Goal: Task Accomplishment & Management: Manage account settings

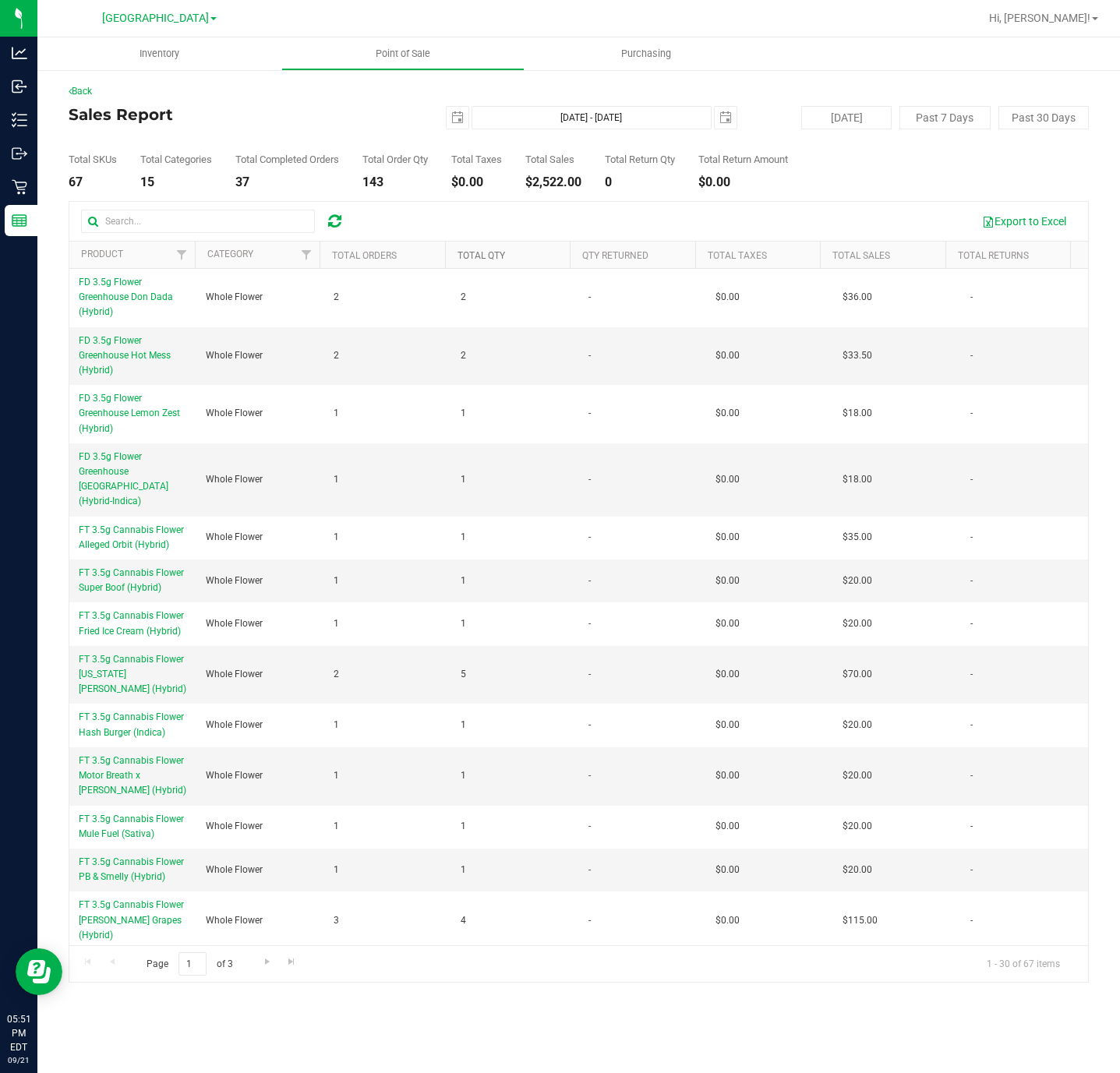
click at [463, 256] on link "Total Qty" at bounding box center [481, 255] width 47 height 11
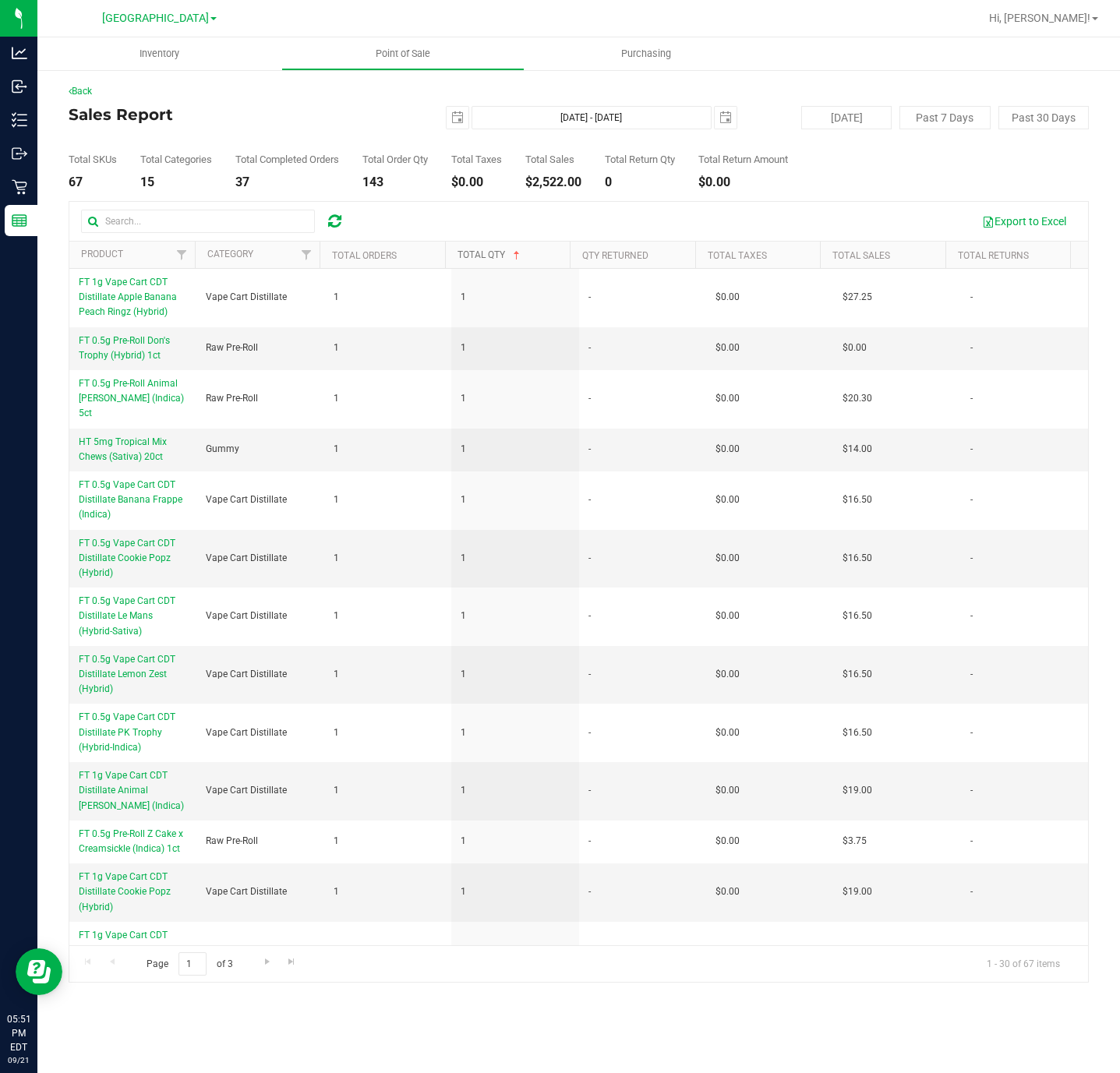
click at [463, 256] on link "Total Qty" at bounding box center [490, 254] width 66 height 11
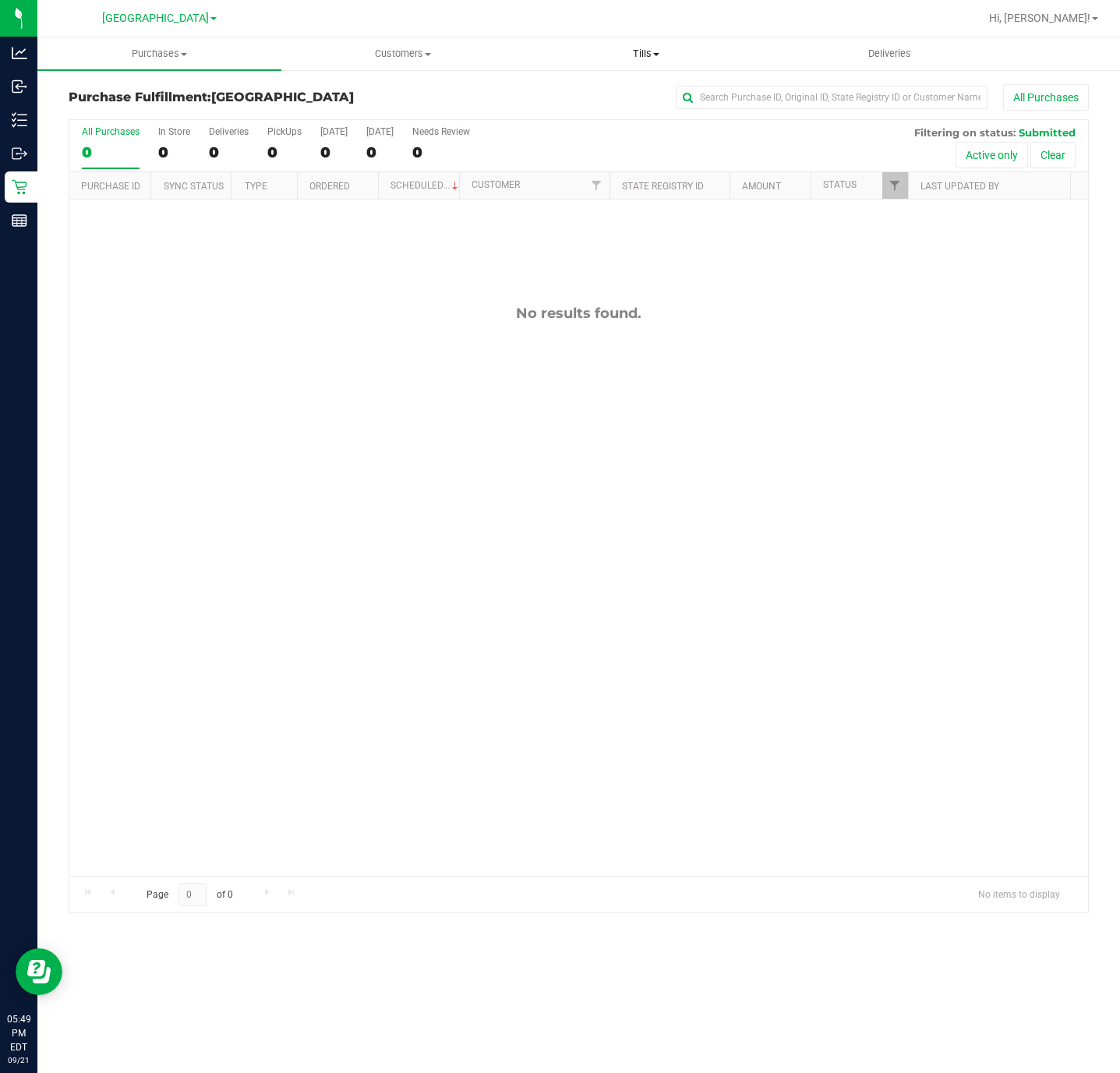
click at [630, 50] on span "Tills" at bounding box center [646, 53] width 242 height 14
click at [573, 95] on span "Manage tills" at bounding box center [576, 94] width 105 height 14
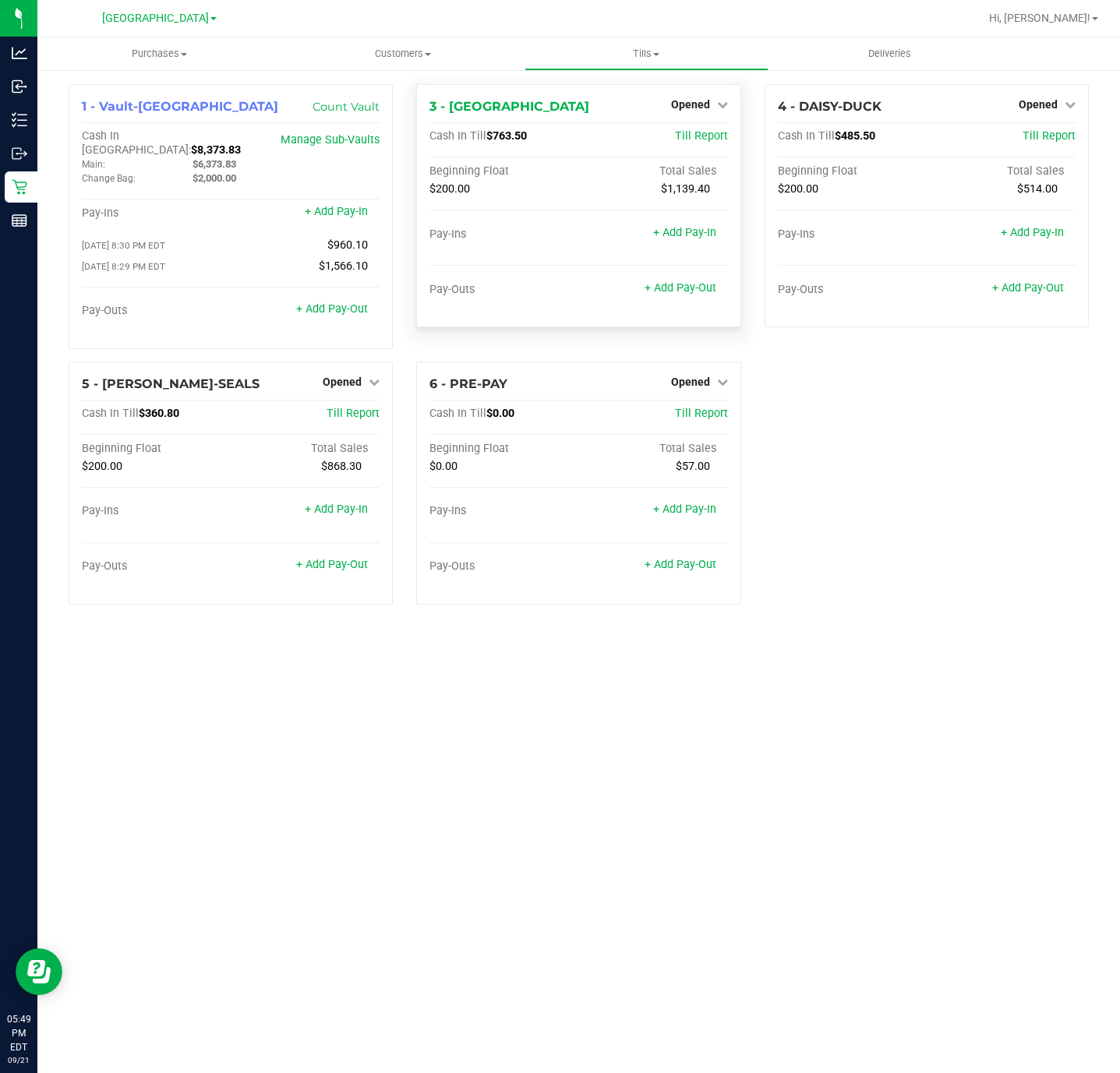
click at [695, 115] on div "3 - CYPRUS Opened Close Till" at bounding box center [578, 106] width 297 height 18
click at [695, 111] on div "Opened" at bounding box center [699, 103] width 57 height 18
click at [695, 101] on span "Opened" at bounding box center [690, 104] width 39 height 13
click at [689, 134] on link "Close Till" at bounding box center [692, 137] width 42 height 13
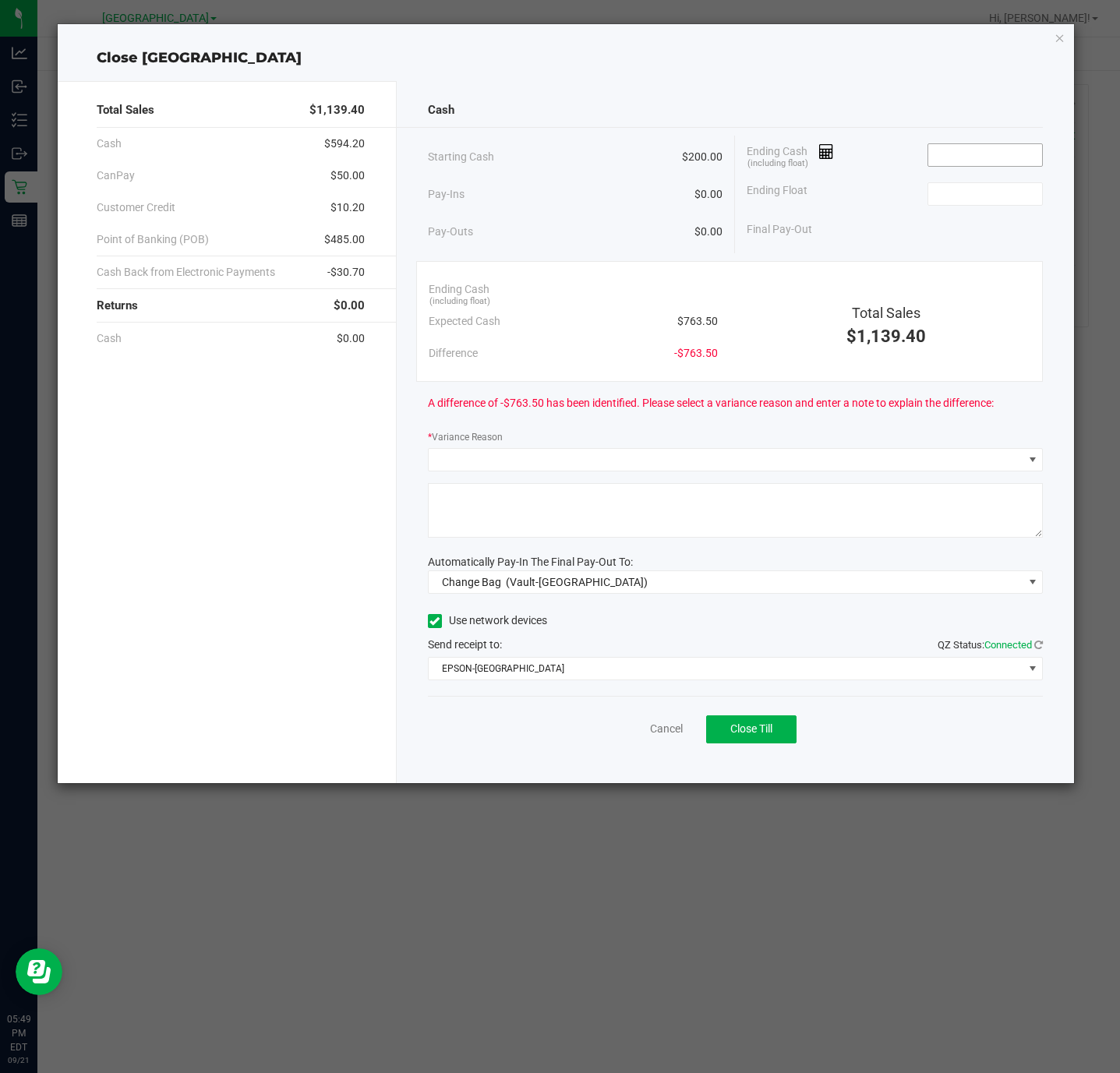
click at [999, 156] on input at bounding box center [985, 155] width 115 height 22
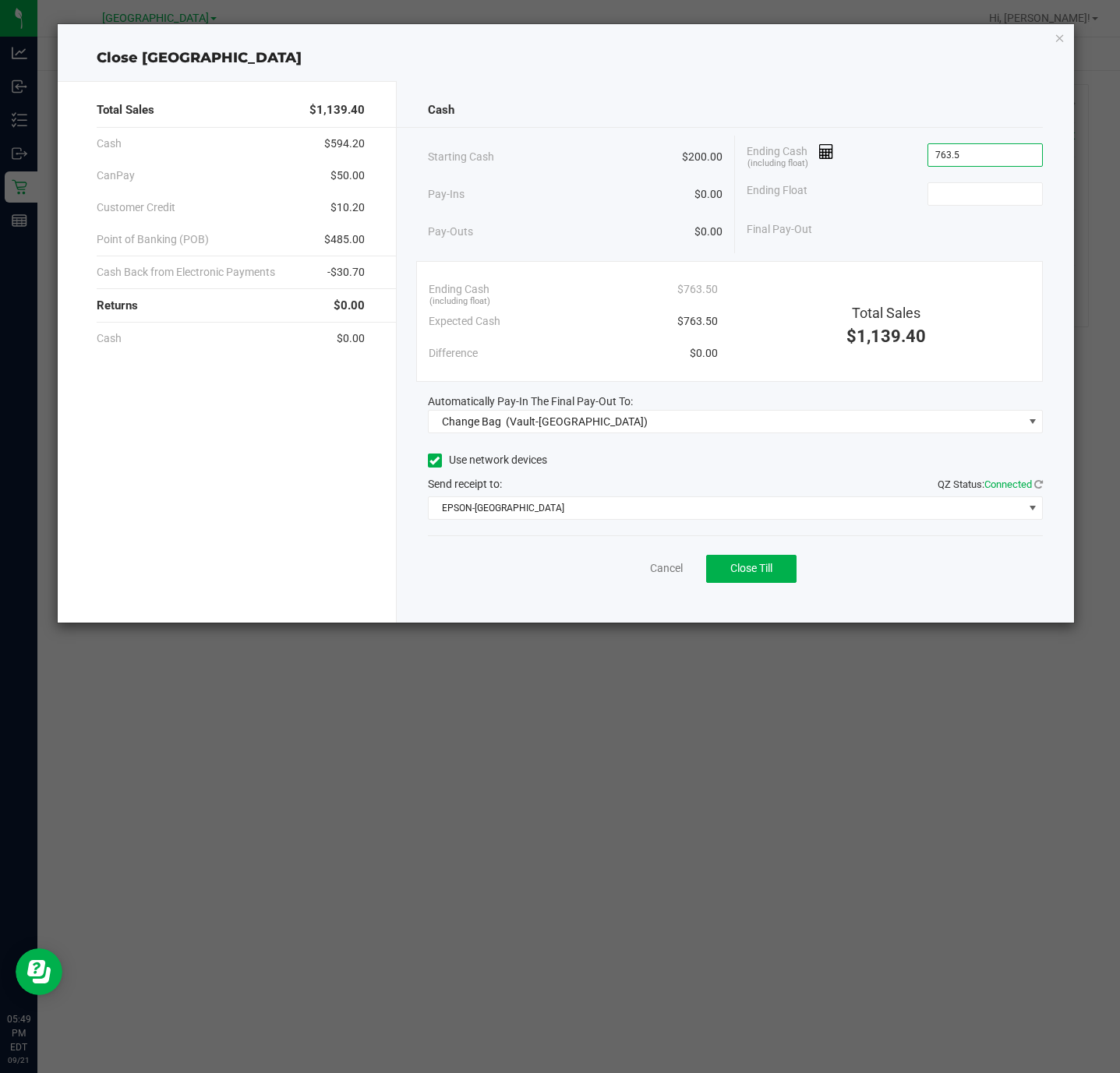
type input "$763.50"
type input "$200.00"
drag, startPoint x: 641, startPoint y: 563, endPoint x: 648, endPoint y: 572, distance: 11.4
click at [641, 566] on div "Cancel Close Till" at bounding box center [736, 565] width 616 height 60
click at [652, 572] on link "Cancel" at bounding box center [666, 568] width 33 height 16
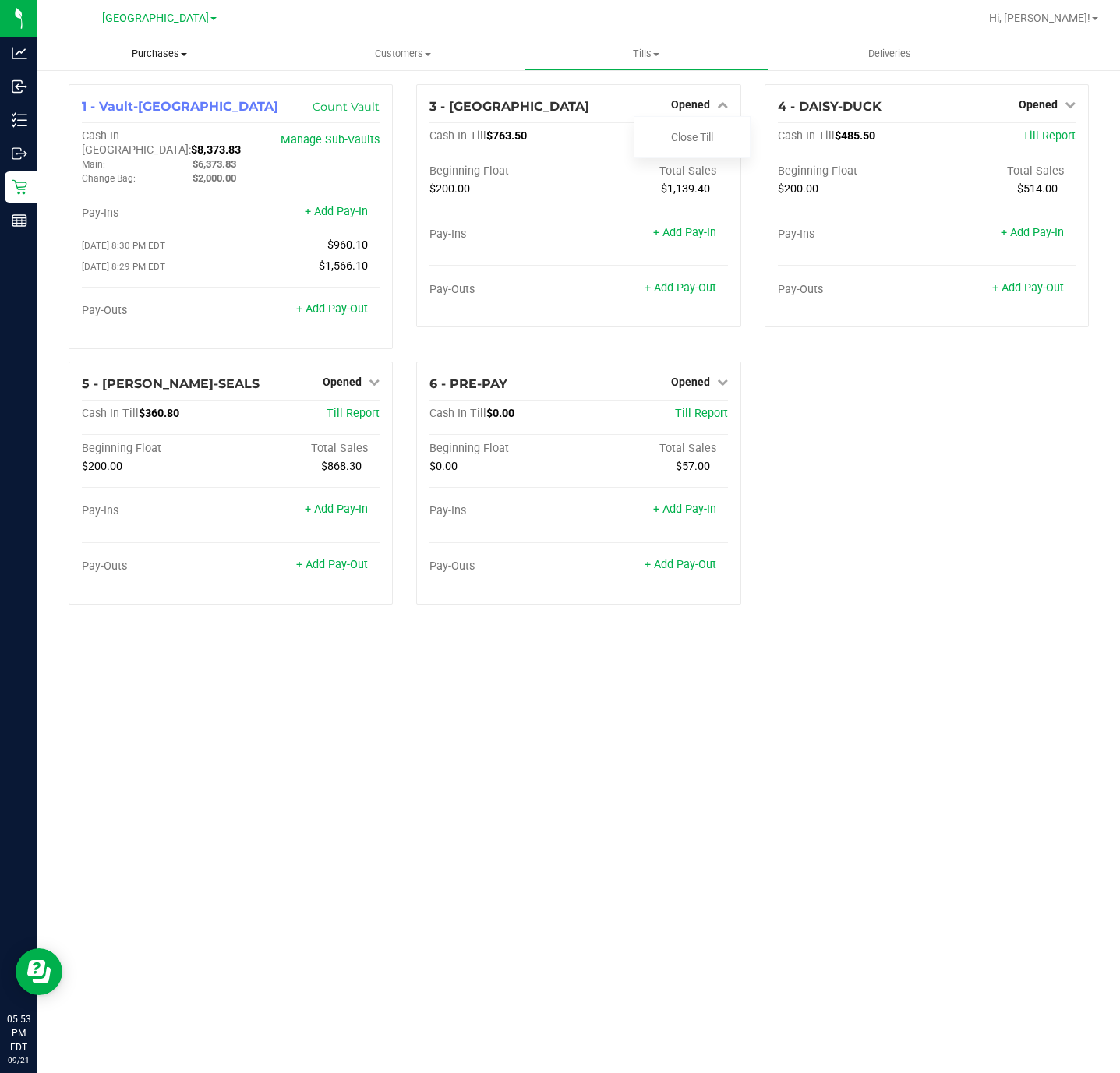
click at [171, 56] on span "Purchases" at bounding box center [159, 53] width 244 height 14
click at [161, 127] on li "All purchases" at bounding box center [159, 131] width 244 height 18
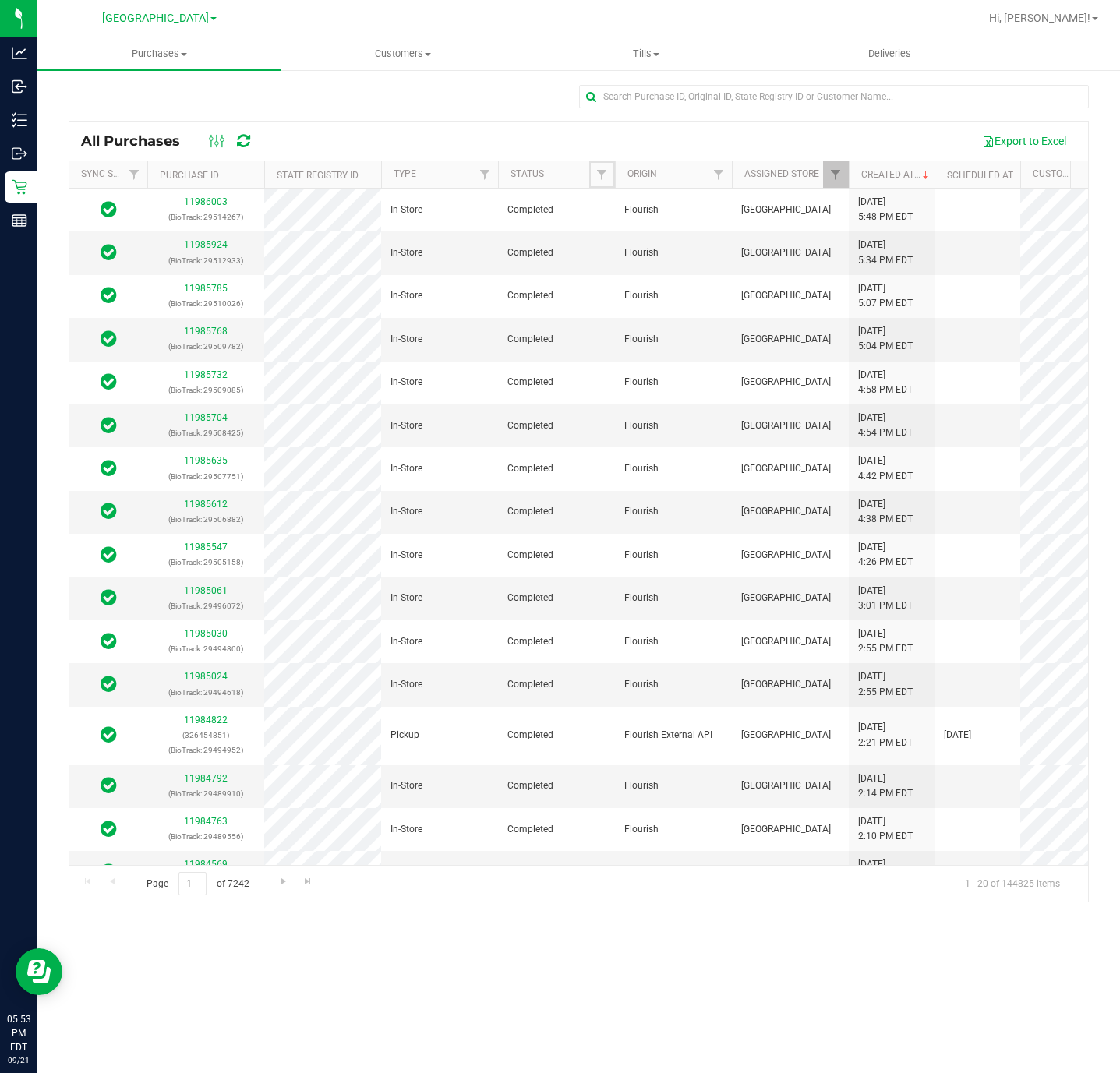
click at [603, 176] on span "Filter" at bounding box center [602, 174] width 13 height 13
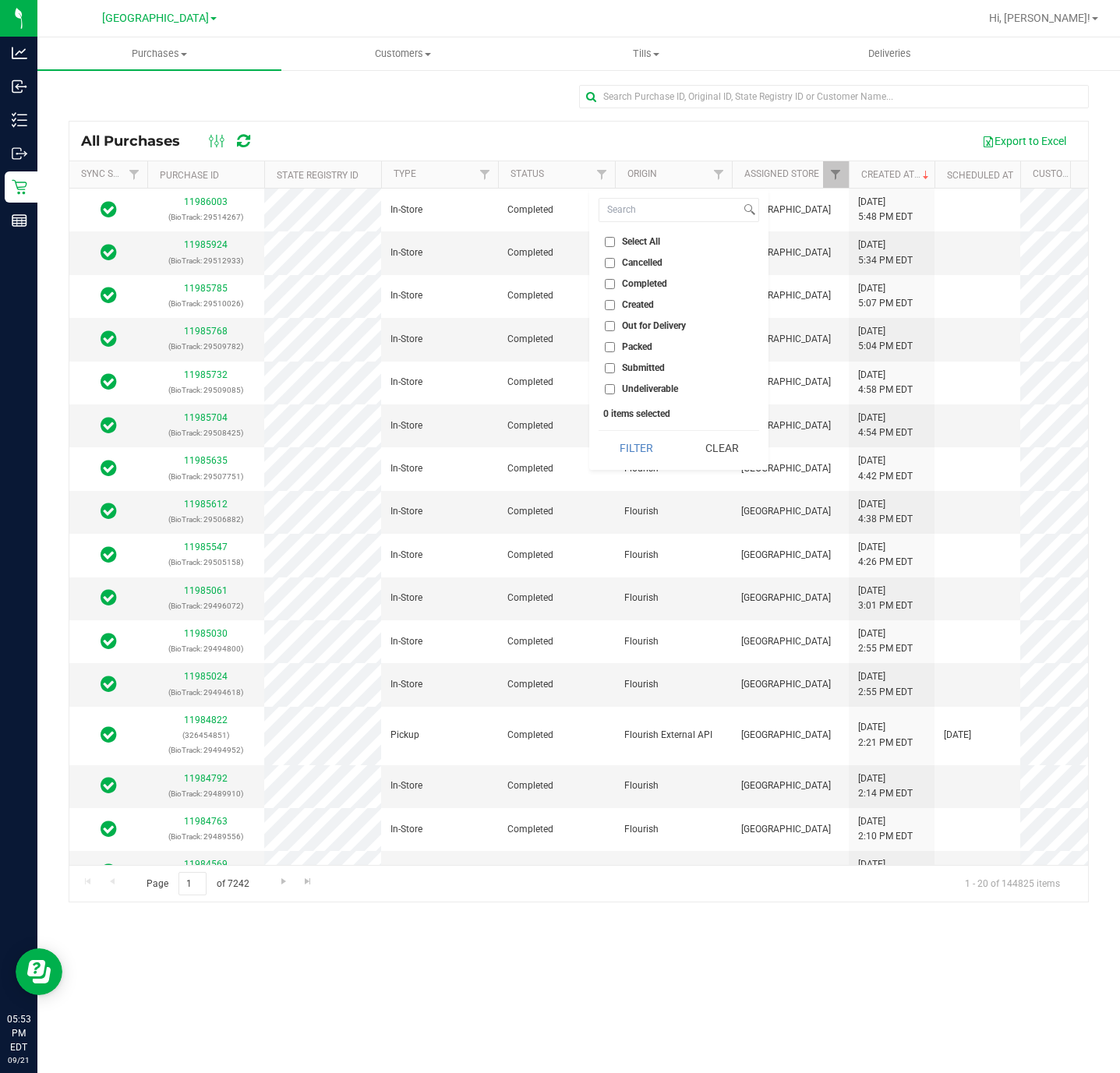
click at [659, 281] on span "Completed" at bounding box center [644, 284] width 45 height 10
click at [615, 281] on input "Completed" at bounding box center [609, 284] width 10 height 10
checkbox input "true"
click at [645, 449] on button "Filter" at bounding box center [635, 448] width 74 height 35
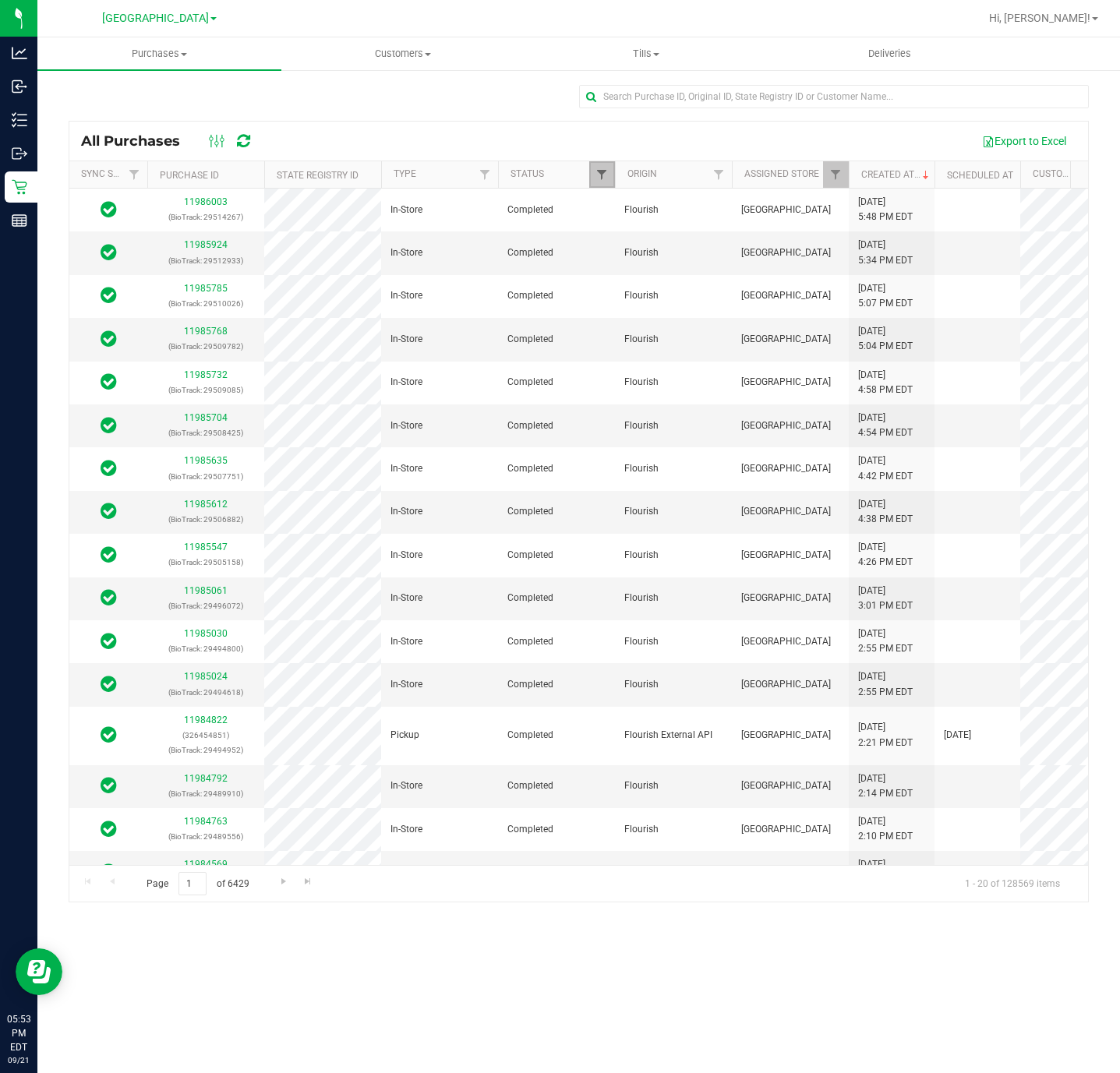
click at [600, 178] on span "Filter" at bounding box center [602, 174] width 13 height 13
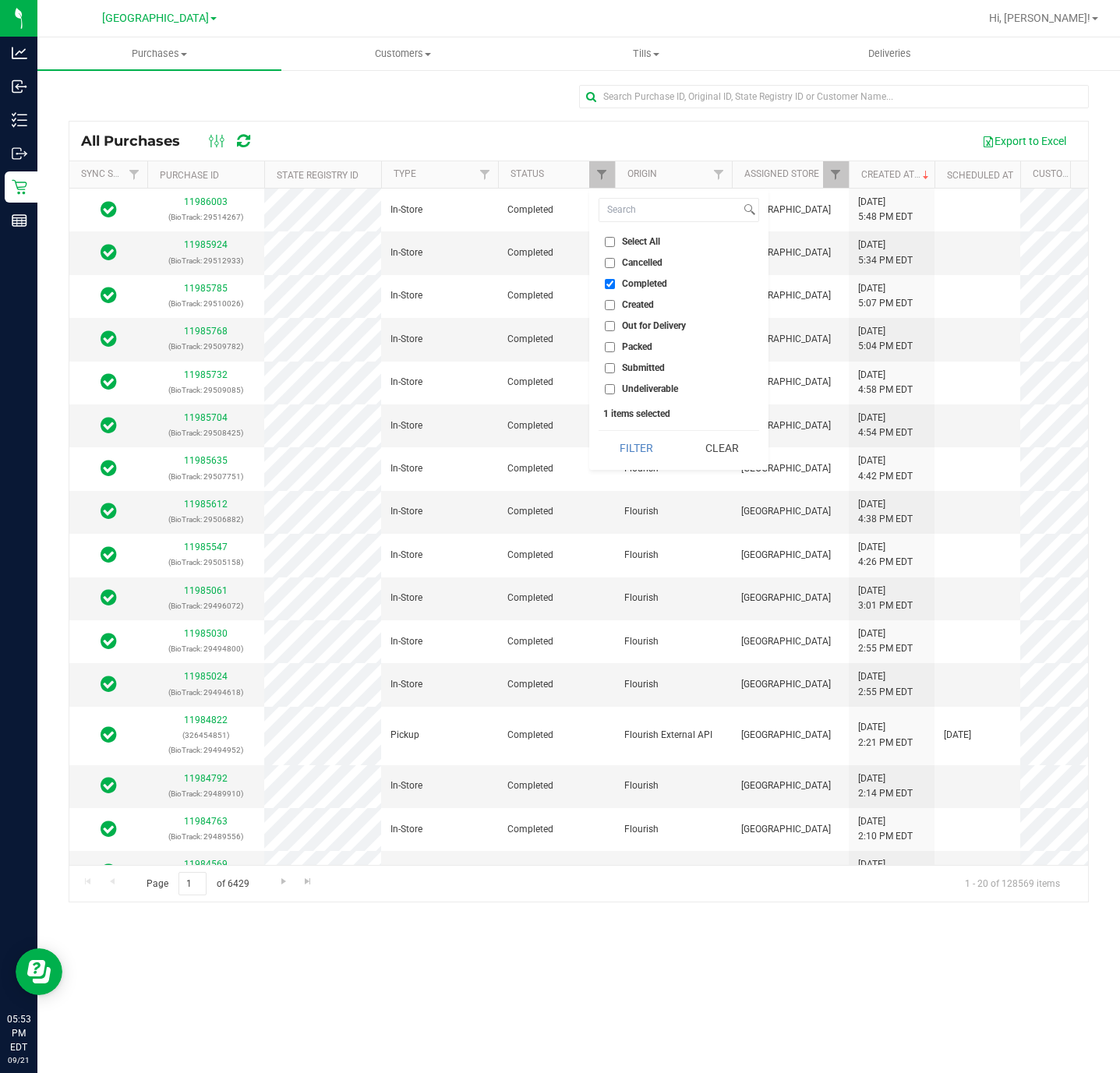
click at [657, 267] on span "Cancelled" at bounding box center [642, 263] width 41 height 10
click at [615, 267] on input "Cancelled" at bounding box center [609, 263] width 10 height 10
checkbox input "true"
click at [652, 285] on span "Completed" at bounding box center [644, 284] width 45 height 10
click at [615, 285] on input "Completed" at bounding box center [609, 284] width 10 height 10
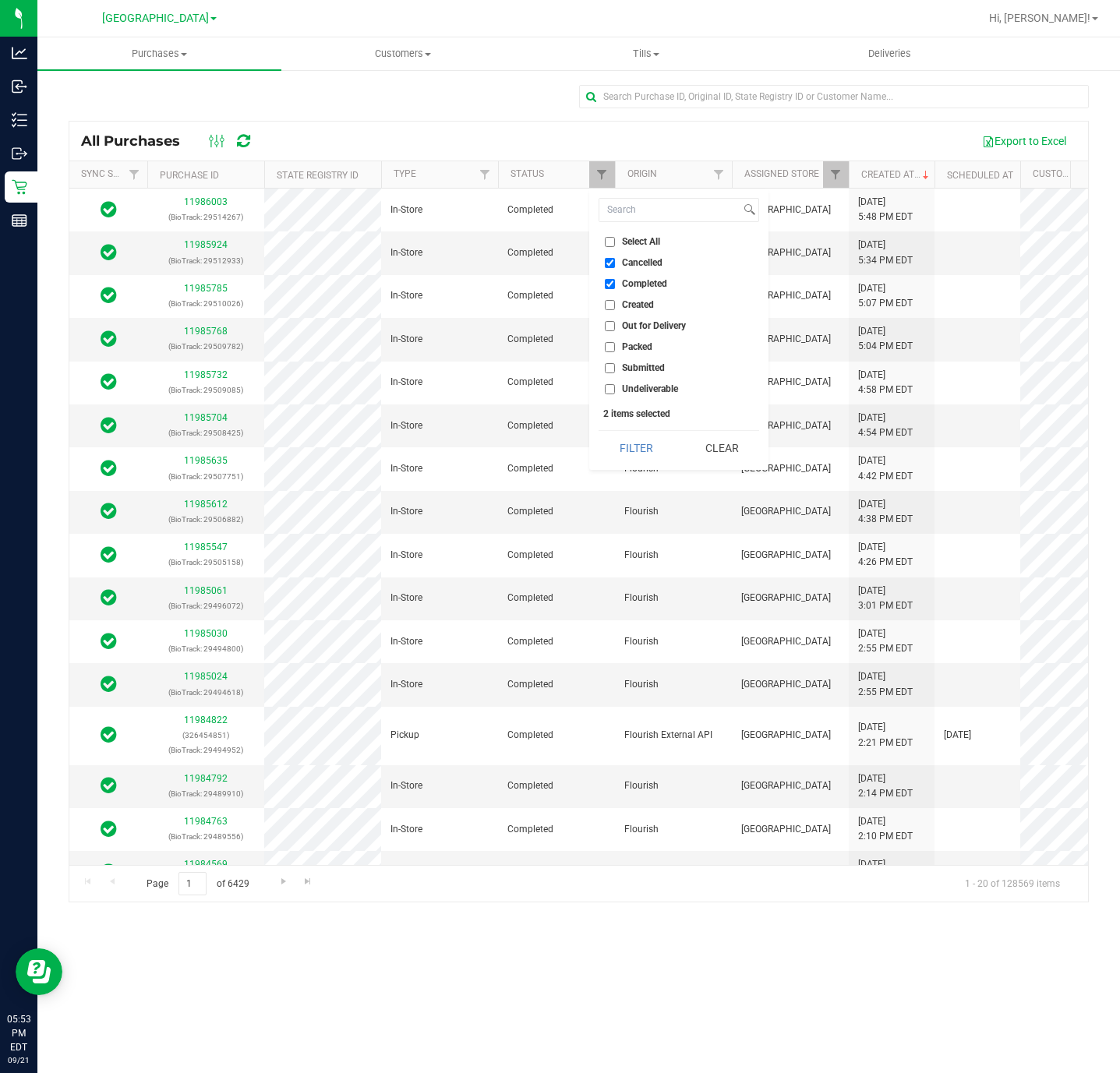
checkbox input "false"
click at [599, 433] on button "Filter" at bounding box center [635, 448] width 74 height 35
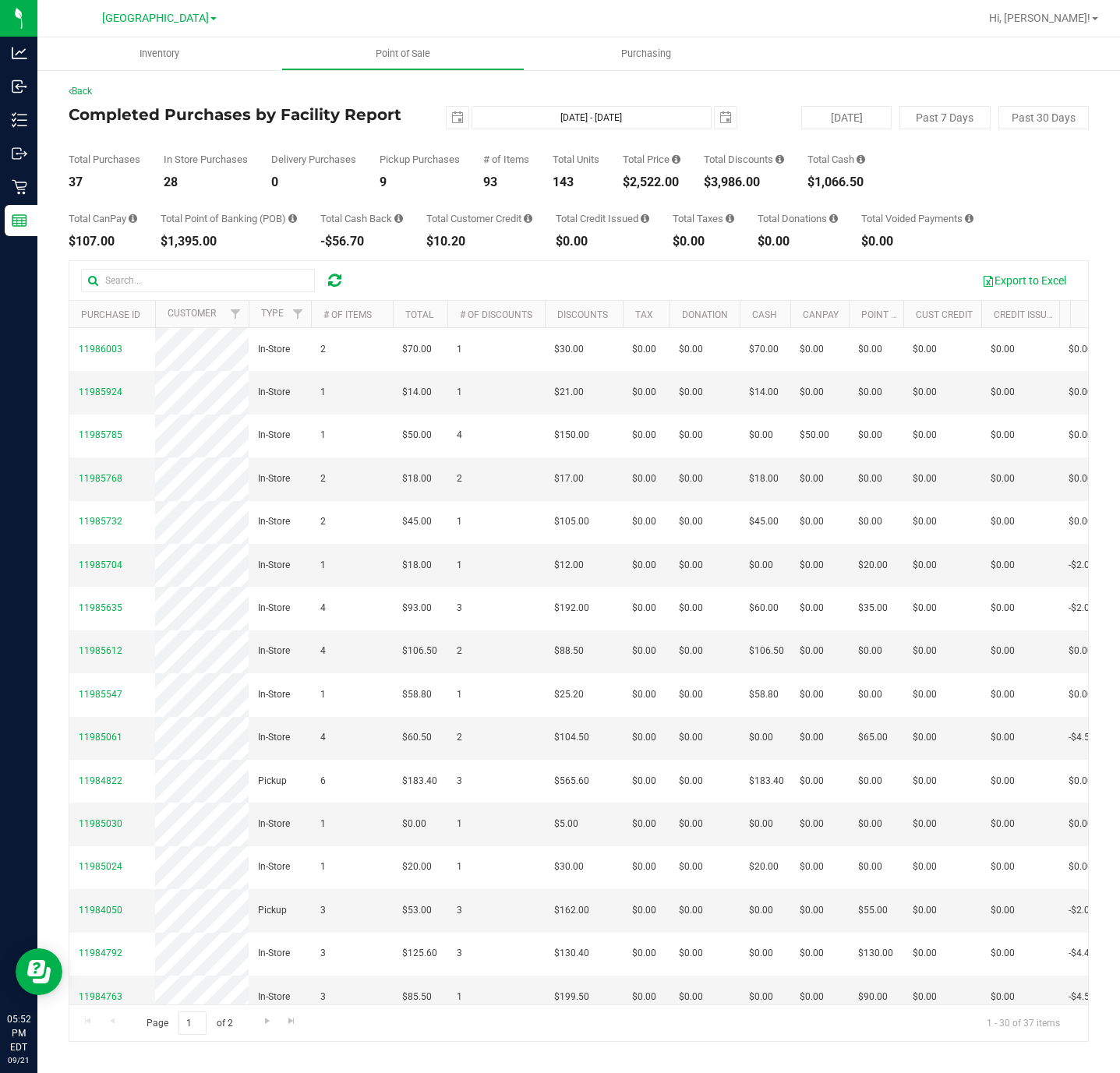
click at [634, 187] on div "$2,522.00" at bounding box center [652, 182] width 58 height 13
copy div "$2,522.00"
click at [722, 183] on div "$3,986.00" at bounding box center [743, 182] width 80 height 13
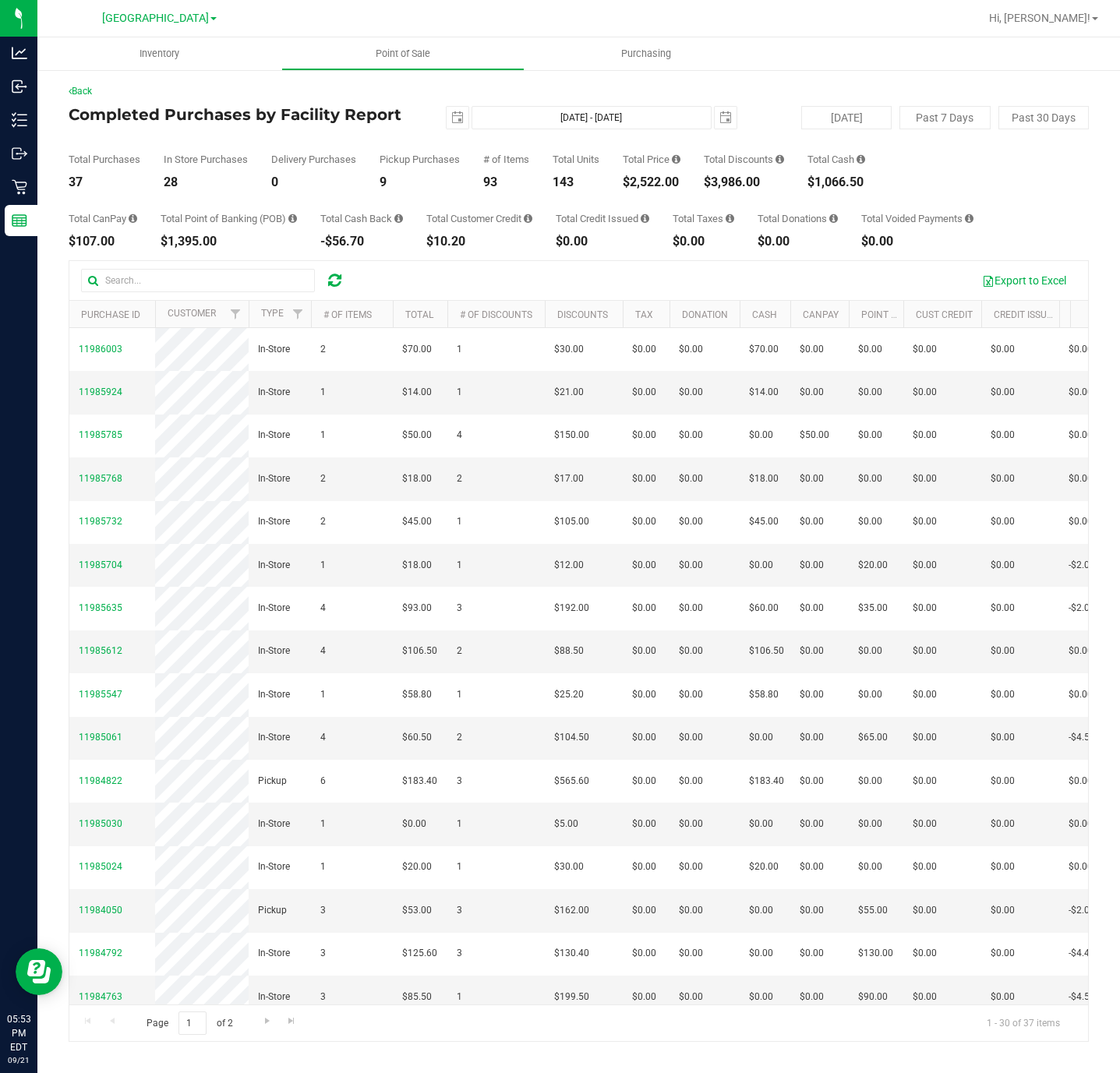
click at [722, 183] on div "$3,986.00" at bounding box center [743, 182] width 80 height 13
copy div "$3,986.00"
click at [659, 184] on div "$2,570.80" at bounding box center [652, 182] width 58 height 13
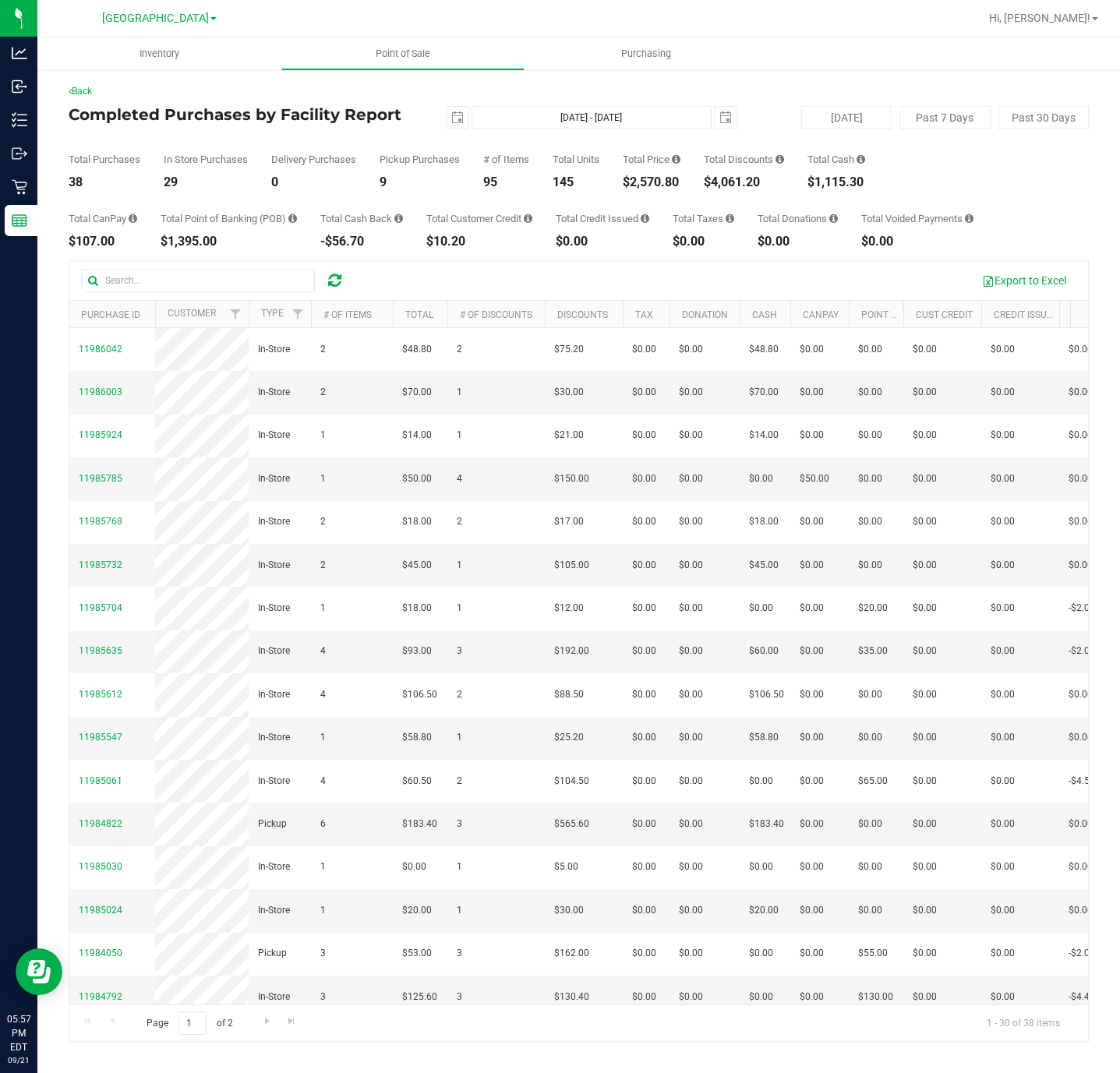
click at [659, 184] on div "$2,570.80" at bounding box center [652, 182] width 58 height 13
copy div "$2,570.80"
click at [1069, 14] on span "Hi, Christopher!" at bounding box center [1039, 17] width 101 height 13
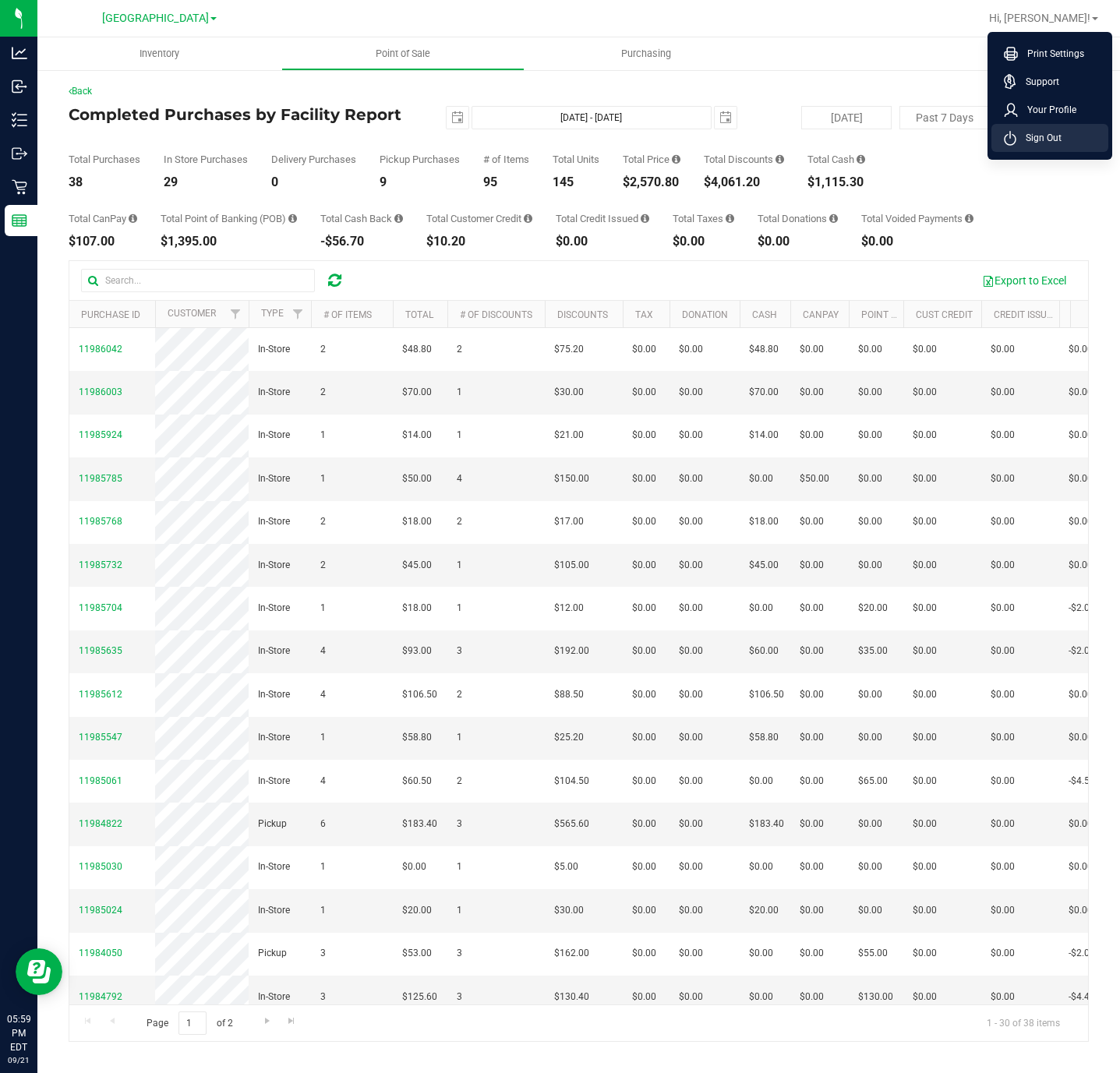
click at [1056, 138] on span "Sign Out" at bounding box center [1038, 138] width 45 height 15
